Goal: Task Accomplishment & Management: Manage account settings

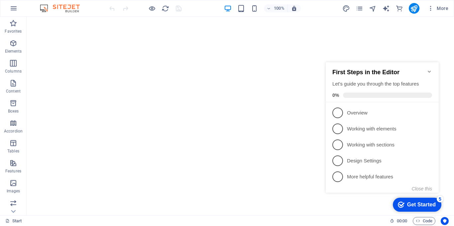
scroll to position [471, 0]
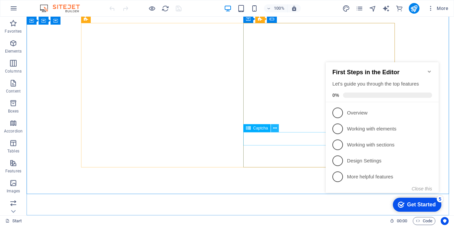
click at [273, 127] on icon at bounding box center [275, 128] width 4 height 7
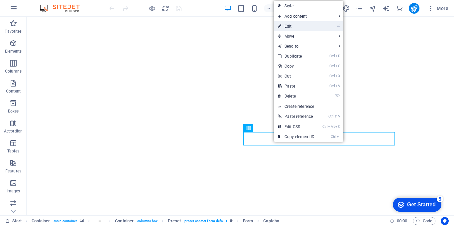
drag, startPoint x: 166, startPoint y: 8, endPoint x: 308, endPoint y: 25, distance: 142.9
click at [308, 25] on link "⏎ Edit" at bounding box center [296, 26] width 45 height 10
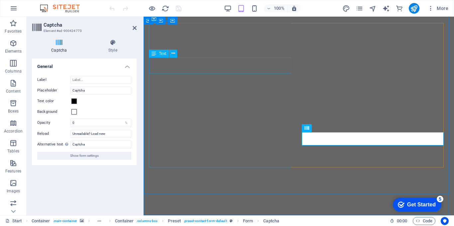
scroll to position [457, 0]
click at [75, 102] on span at bounding box center [73, 100] width 5 height 5
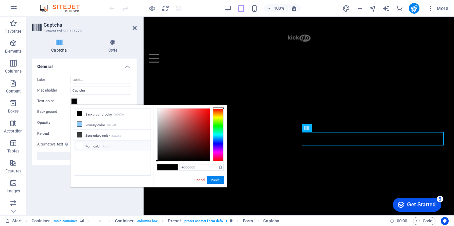
click at [80, 144] on icon at bounding box center [79, 145] width 5 height 5
type input "#ffffff"
click at [216, 181] on button "Apply" at bounding box center [215, 179] width 17 height 8
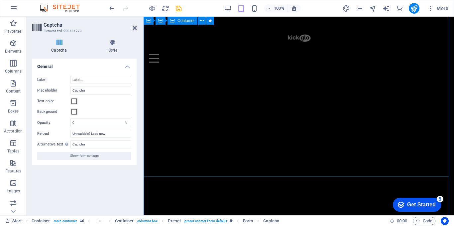
scroll to position [102, 0]
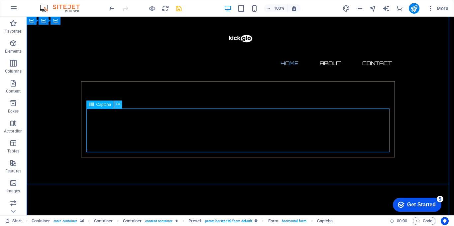
click at [119, 106] on icon at bounding box center [118, 104] width 4 height 7
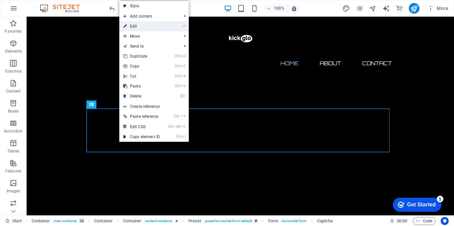
click at [153, 27] on link "⏎ Edit" at bounding box center [141, 26] width 45 height 10
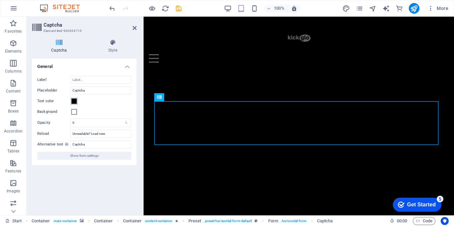
click at [76, 100] on span at bounding box center [73, 100] width 5 height 5
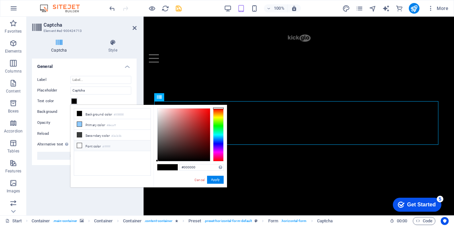
drag, startPoint x: 78, startPoint y: 145, endPoint x: 81, endPoint y: 144, distance: 3.6
click at [78, 145] on icon at bounding box center [79, 145] width 5 height 5
type input "#ffffff"
click at [217, 179] on button "Apply" at bounding box center [215, 179] width 17 height 8
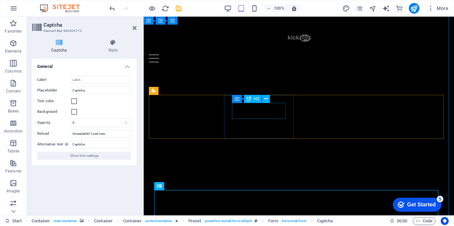
scroll to position [0, 0]
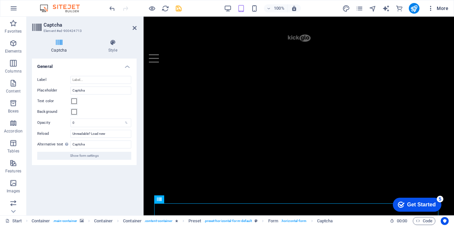
click at [430, 10] on icon "button" at bounding box center [430, 8] width 7 height 7
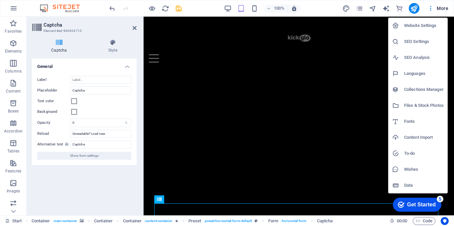
click at [425, 25] on h6 "Website Settings" at bounding box center [424, 26] width 40 height 8
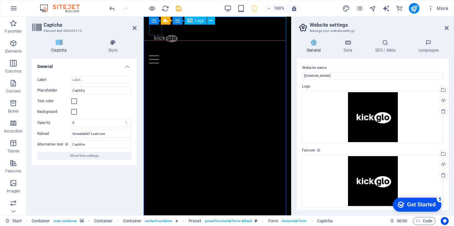
click at [160, 32] on div at bounding box center [217, 38] width 137 height 33
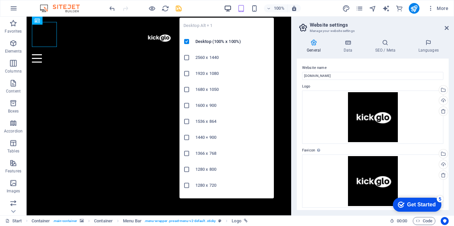
click at [225, 6] on icon "button" at bounding box center [228, 9] width 8 height 8
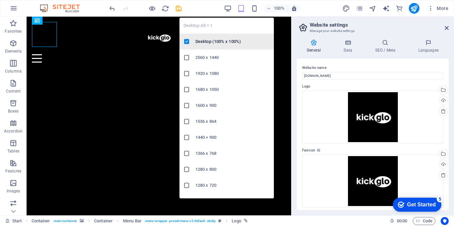
click at [219, 43] on h6 "Desktop (100% x 100%)" at bounding box center [232, 42] width 74 height 8
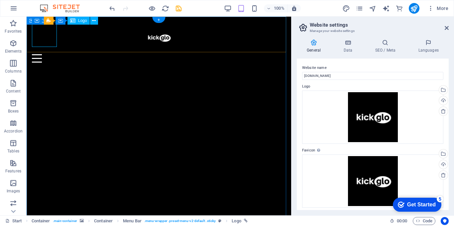
click at [52, 43] on div at bounding box center [159, 38] width 254 height 32
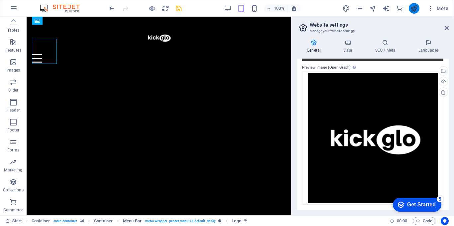
click at [418, 10] on button "publish" at bounding box center [414, 8] width 11 height 11
